Goal: Navigation & Orientation: Go to known website

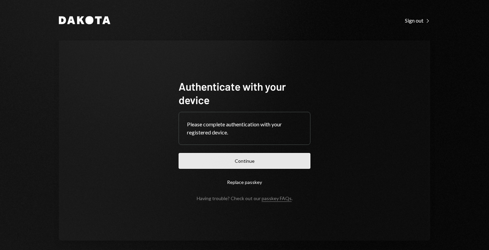
click at [225, 162] on button "Continue" at bounding box center [245, 161] width 132 height 16
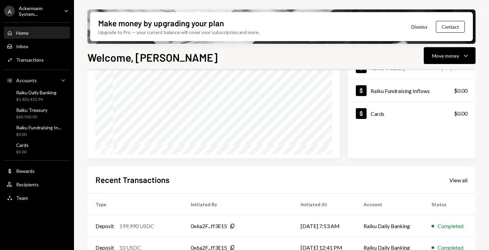
scroll to position [79, 0]
